Goal: Contribute content: Add original content to the website for others to see

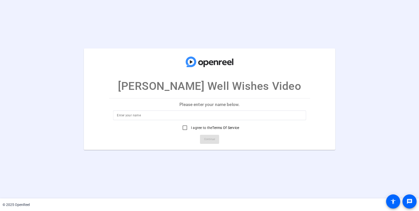
click at [173, 113] on input at bounding box center [209, 115] width 185 height 6
type input "l"
type input "Lynnette Venneri"
click at [238, 134] on mat-card-actions "Continue" at bounding box center [209, 138] width 205 height 13
click at [183, 128] on input "I agree to the Terms Of Service" at bounding box center [185, 127] width 10 height 10
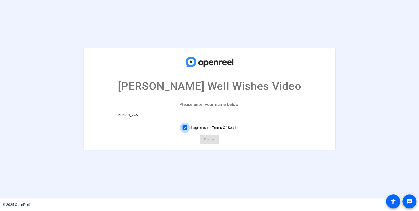
checkbox input "true"
click at [204, 140] on button "Continue" at bounding box center [209, 139] width 19 height 9
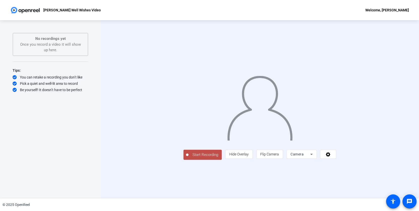
click at [313, 155] on icon at bounding box center [311, 153] width 3 height 1
click at [352, 173] on span "Screen And Camera" at bounding box center [360, 175] width 26 height 12
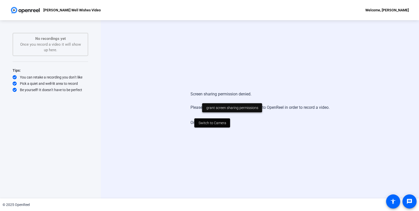
click at [241, 108] on span "grant screen sharing permissions" at bounding box center [232, 107] width 52 height 5
click at [217, 121] on span "Switch to Camera" at bounding box center [212, 122] width 28 height 5
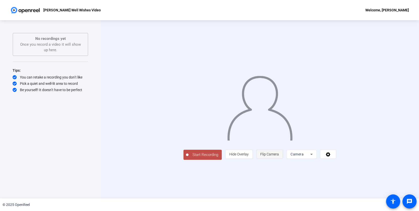
click at [279, 156] on span "Flip Camera" at bounding box center [269, 154] width 19 height 4
click at [249, 156] on span "Hide Overlay" at bounding box center [238, 154] width 19 height 4
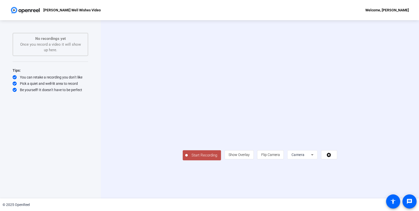
click at [259, 58] on video at bounding box center [260, 101] width 154 height 87
click at [262, 58] on video at bounding box center [260, 101] width 154 height 87
